Goal: Information Seeking & Learning: Learn about a topic

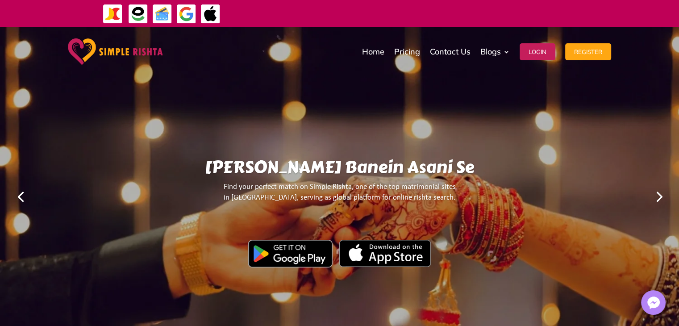
click at [658, 199] on link "Next" at bounding box center [658, 195] width 21 height 21
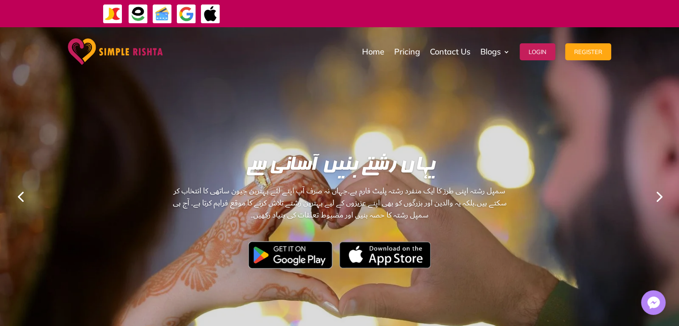
click at [658, 199] on link "Next" at bounding box center [658, 195] width 21 height 21
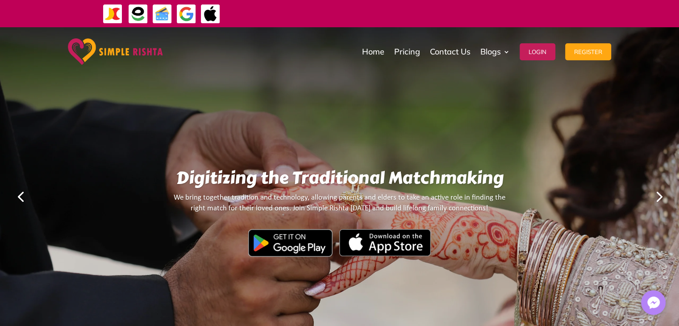
click at [658, 199] on link "Next" at bounding box center [658, 195] width 21 height 21
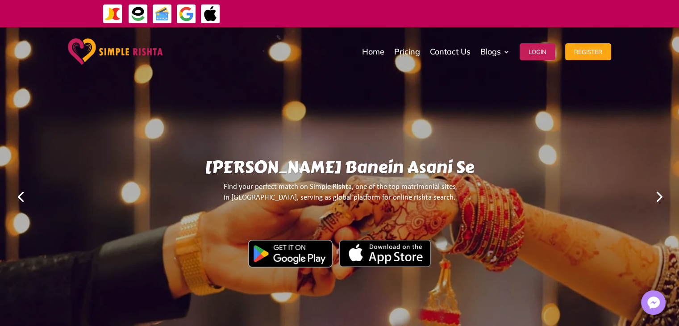
click at [658, 199] on link "Next" at bounding box center [658, 195] width 21 height 21
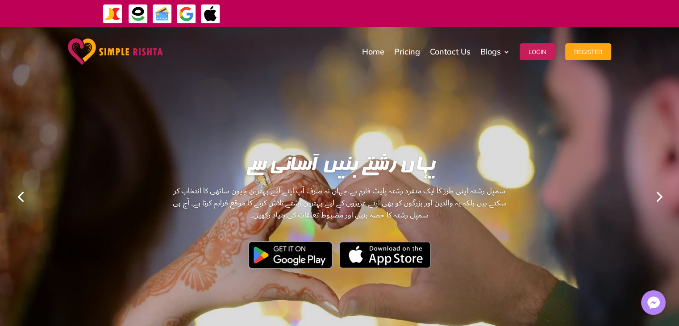
click at [658, 199] on link "Next" at bounding box center [658, 195] width 21 height 21
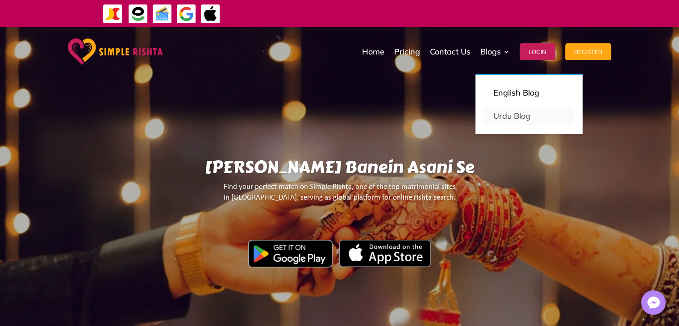
click at [505, 123] on link "Urdu Blog" at bounding box center [529, 116] width 89 height 18
click at [503, 117] on link "Urdu Blog" at bounding box center [529, 116] width 89 height 18
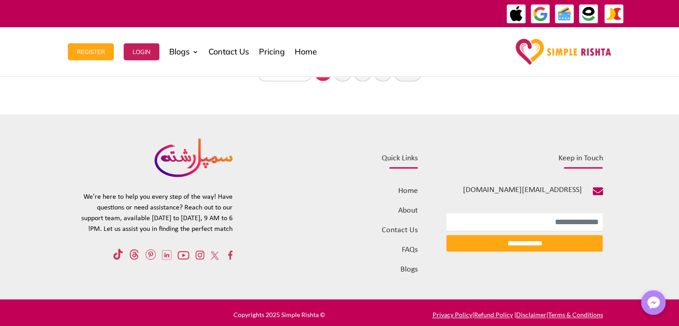
scroll to position [1190, 0]
